Goal: Transaction & Acquisition: Purchase product/service

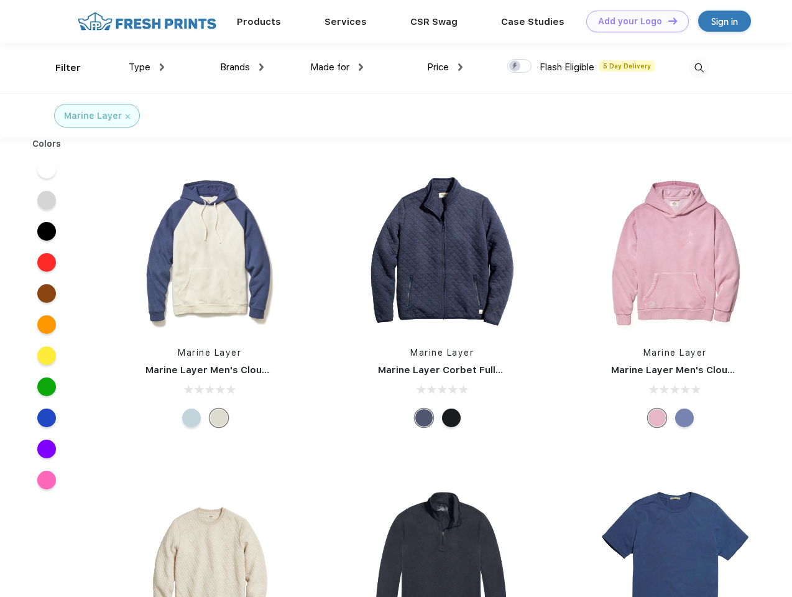
click at [633, 21] on link "Add your Logo Design Tool" at bounding box center [637, 22] width 103 height 22
click at [0, 0] on div "Design Tool" at bounding box center [0, 0] width 0 height 0
click at [667, 21] on link "Add your Logo Design Tool" at bounding box center [637, 22] width 103 height 22
click at [60, 68] on div "Filter" at bounding box center [67, 68] width 25 height 14
click at [147, 67] on span "Type" at bounding box center [140, 67] width 22 height 11
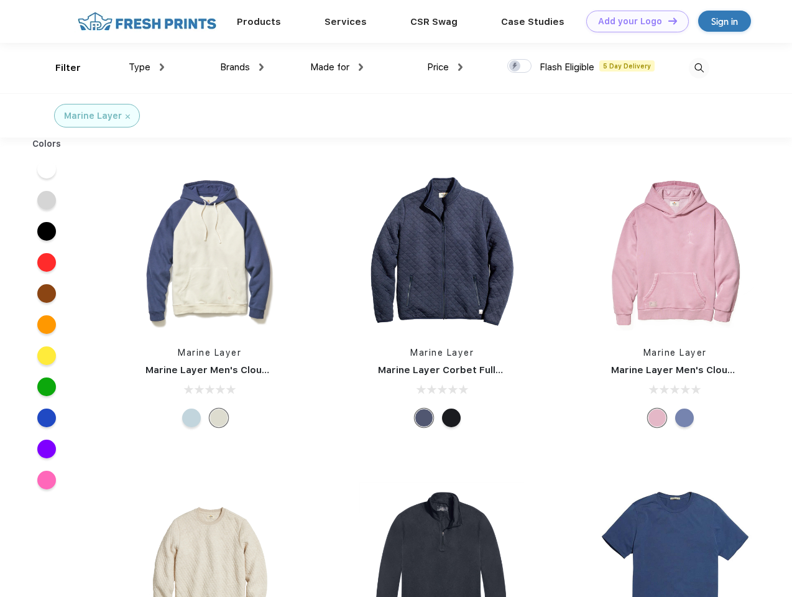
click at [242, 67] on span "Brands" at bounding box center [235, 67] width 30 height 11
click at [337, 67] on span "Made for" at bounding box center [329, 67] width 39 height 11
click at [445, 67] on span "Price" at bounding box center [438, 67] width 22 height 11
click at [520, 67] on div at bounding box center [519, 66] width 24 height 14
click at [516, 67] on input "checkbox" at bounding box center [511, 62] width 8 height 8
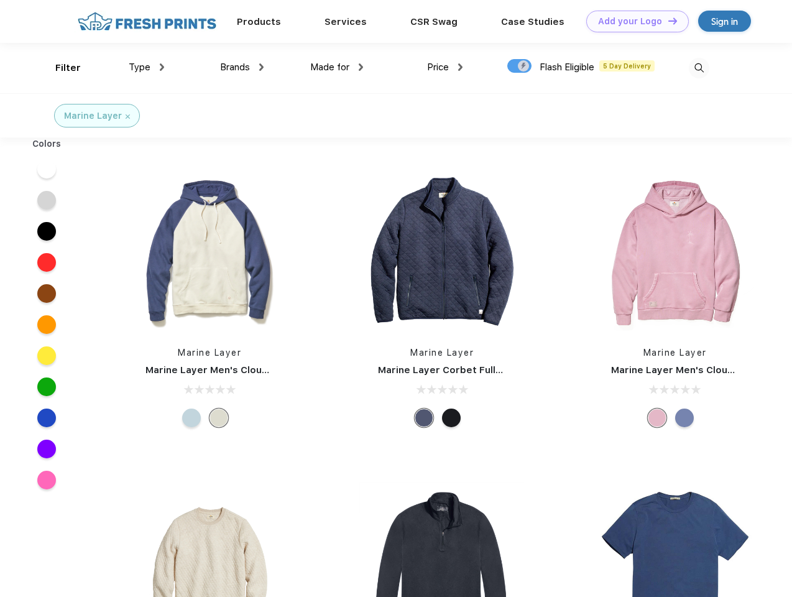
click at [699, 68] on img at bounding box center [699, 68] width 21 height 21
